Goal: Task Accomplishment & Management: Use online tool/utility

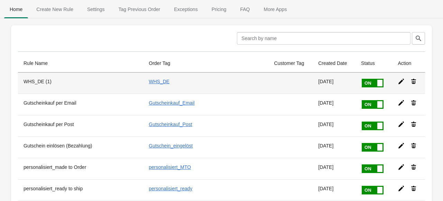
click at [398, 81] on icon at bounding box center [401, 81] width 7 height 7
click at [0, 0] on div at bounding box center [0, 0] width 0 height 0
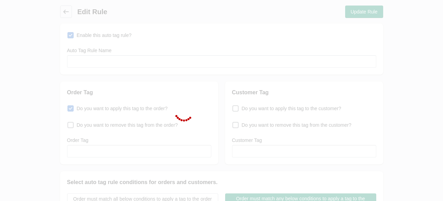
type input "WHS_DE (1)"
checkbox input "true"
type input "WHS_DE"
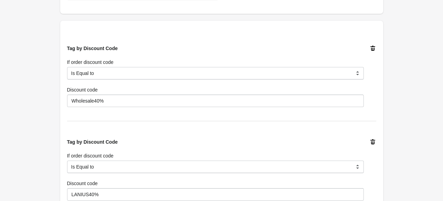
scroll to position [210, 0]
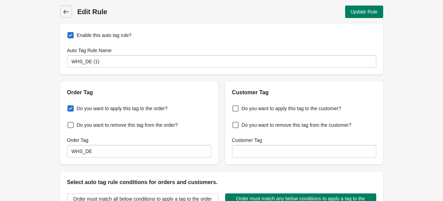
scroll to position [0, 0]
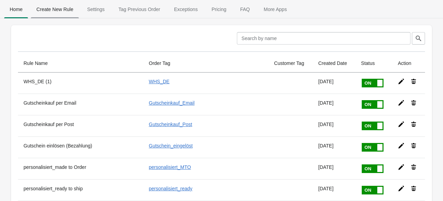
click at [49, 9] on span "Create New Rule" at bounding box center [55, 9] width 48 height 12
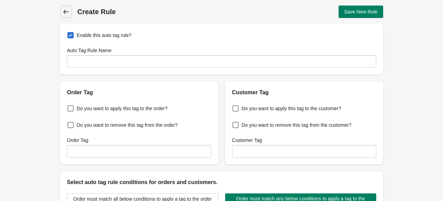
click at [64, 8] on span "Back" at bounding box center [66, 12] width 10 height 10
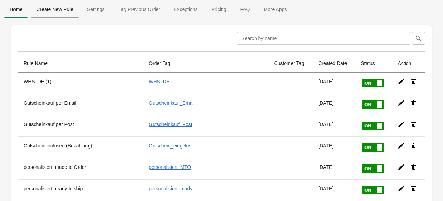
click at [58, 11] on span "Create New Rule" at bounding box center [55, 9] width 48 height 12
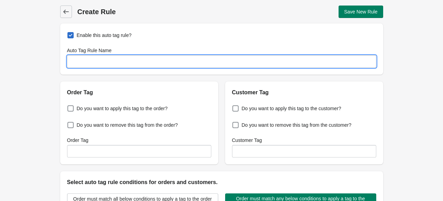
click at [93, 61] on input "Auto Tag Rule Name" at bounding box center [221, 61] width 309 height 12
type input "WHS_DE (4)"
click at [72, 109] on span at bounding box center [70, 108] width 6 height 6
click at [69, 107] on input "Do you want to apply this tag to the order?" at bounding box center [69, 107] width 0 height 0
checkbox input "true"
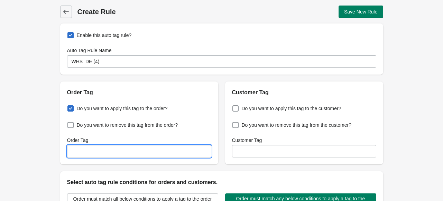
click at [80, 149] on input "Order Tag" at bounding box center [139, 151] width 144 height 12
type input "WHS_DE"
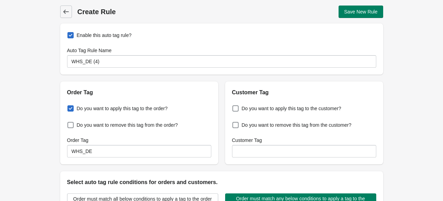
click at [39, 127] on div "Back Create Rule Save New Rule Enable this auto tag rule? Auto Tag Rule Name WH…" at bounding box center [221, 167] width 443 height 335
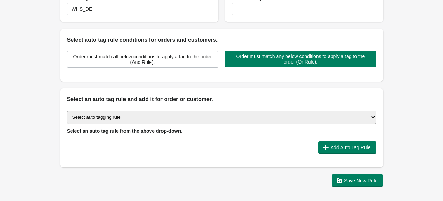
scroll to position [169, 0]
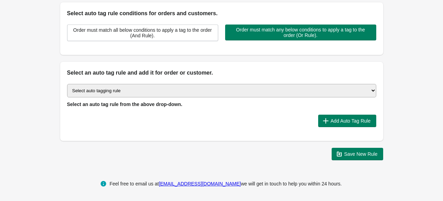
click at [178, 89] on select "Select auto tagging rule Tag by order amount Tag based on the order count (Volu…" at bounding box center [221, 90] width 309 height 13
select select "7"
click at [67, 84] on select "Select auto tagging rule Tag by order amount Tag based on the order count (Volu…" at bounding box center [221, 90] width 309 height 13
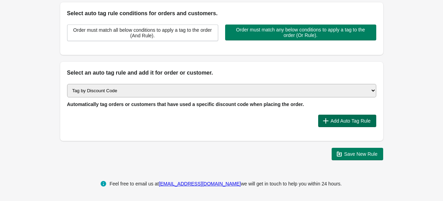
click at [348, 119] on span "Add Auto Tag Rule" at bounding box center [351, 121] width 40 height 6
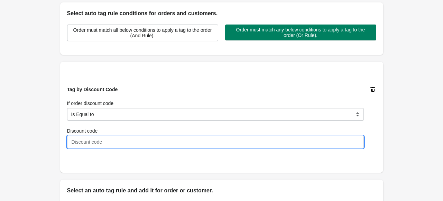
click at [266, 141] on input "Discount code" at bounding box center [215, 142] width 297 height 12
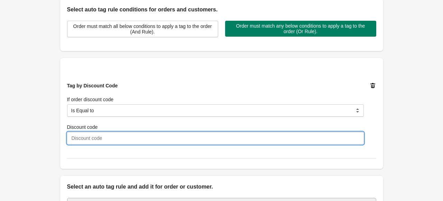
scroll to position [176, 0]
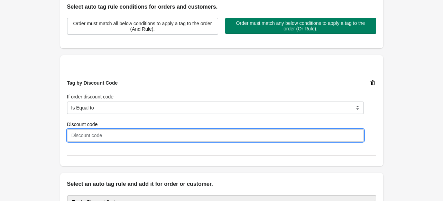
paste input "WHS40%DE455954413"
type input "WHS40%DE455954413"
click at [394, 137] on div "Back Create Rule Save New Rule Enable this auto tag rule? Auto Tag Rule Name WH…" at bounding box center [221, 50] width 345 height 453
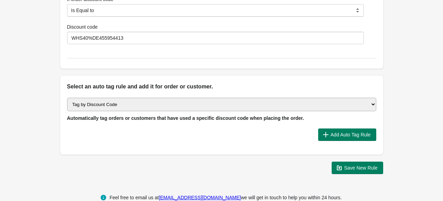
scroll to position [274, 0]
click at [356, 167] on span "Save New Rule" at bounding box center [361, 168] width 34 height 6
